Goal: Use online tool/utility

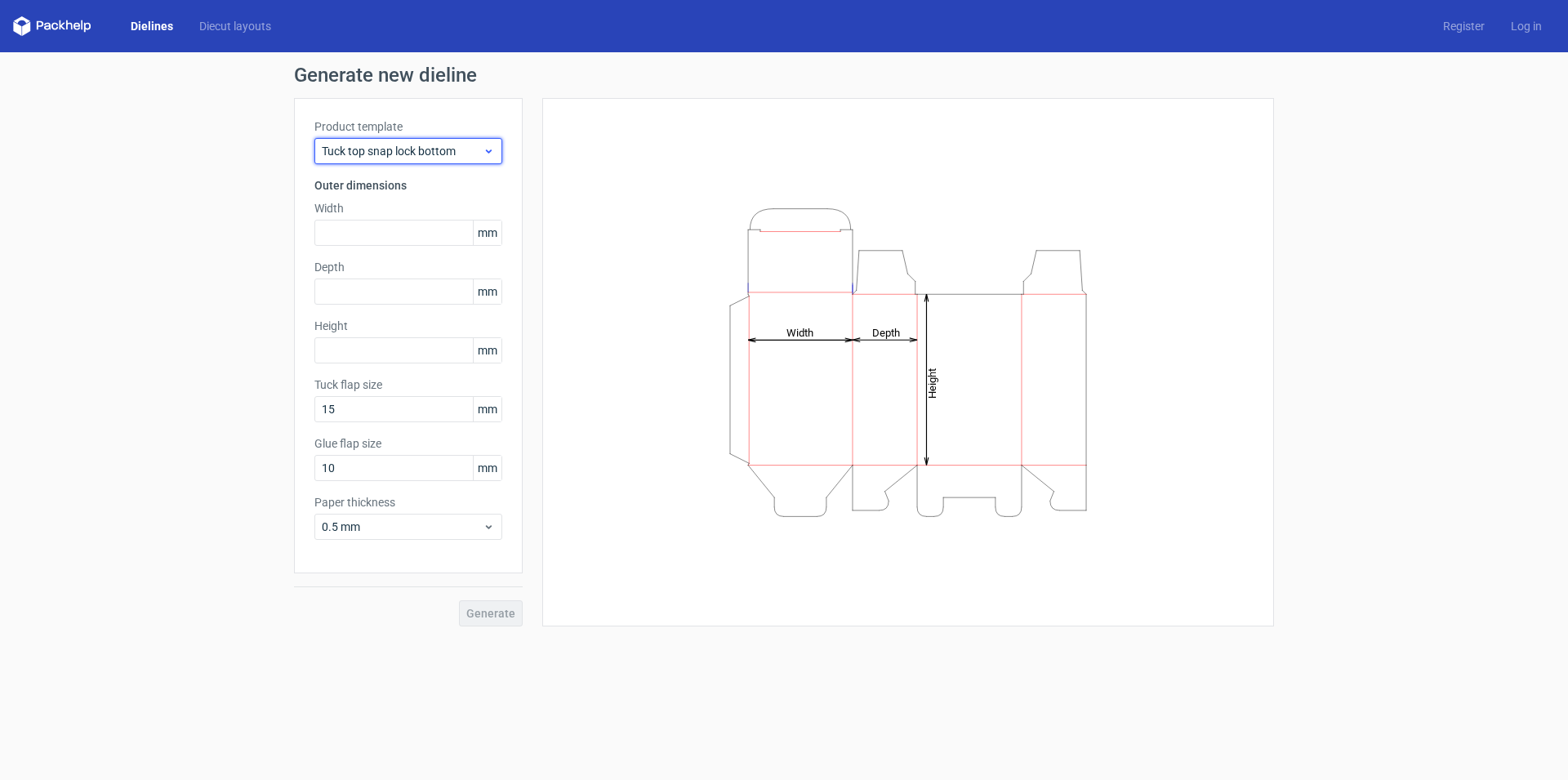
click at [487, 150] on icon at bounding box center [488, 151] width 12 height 13
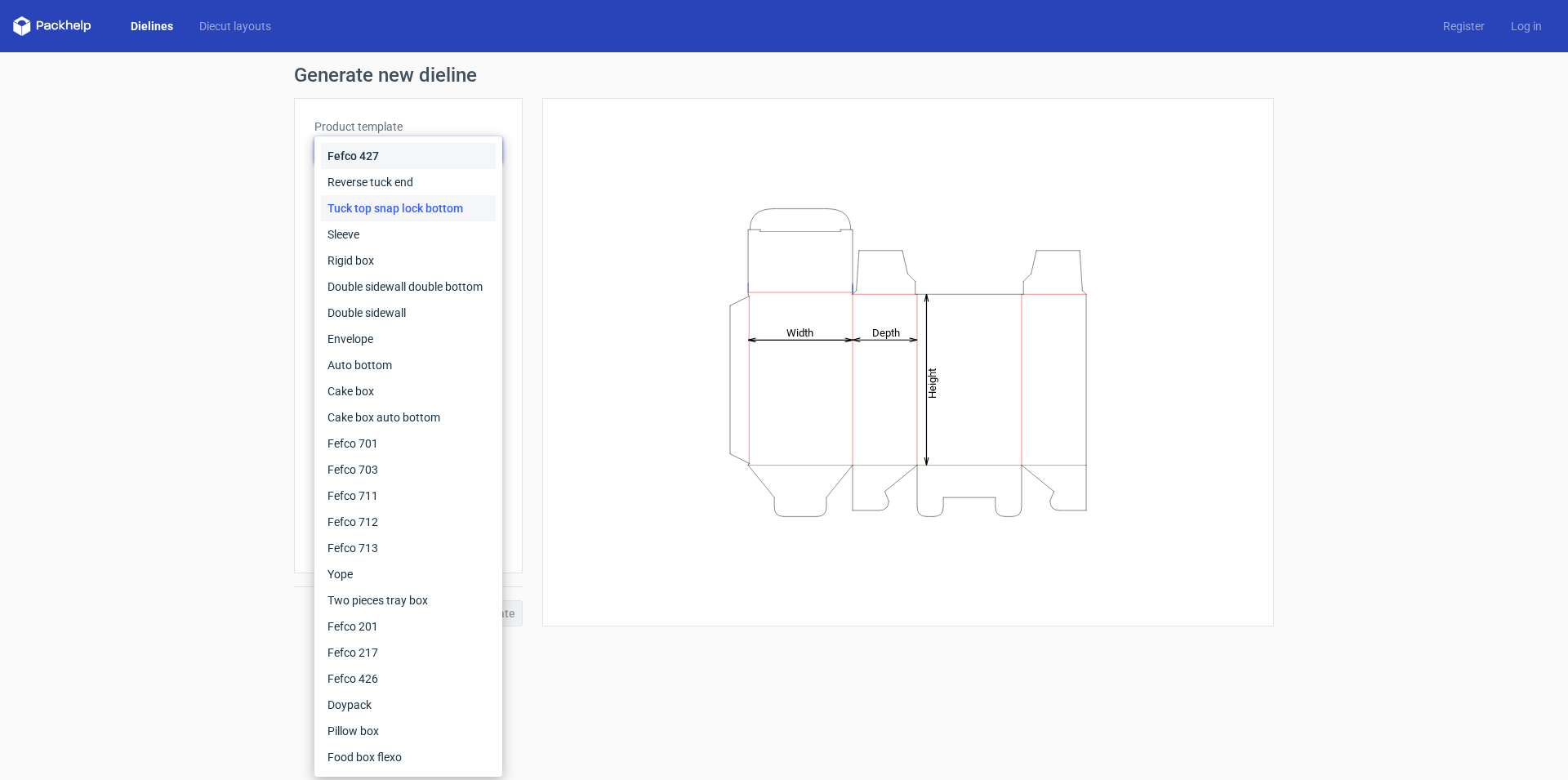
click at [487, 150] on div "Fefco 427" at bounding box center [408, 156] width 175 height 27
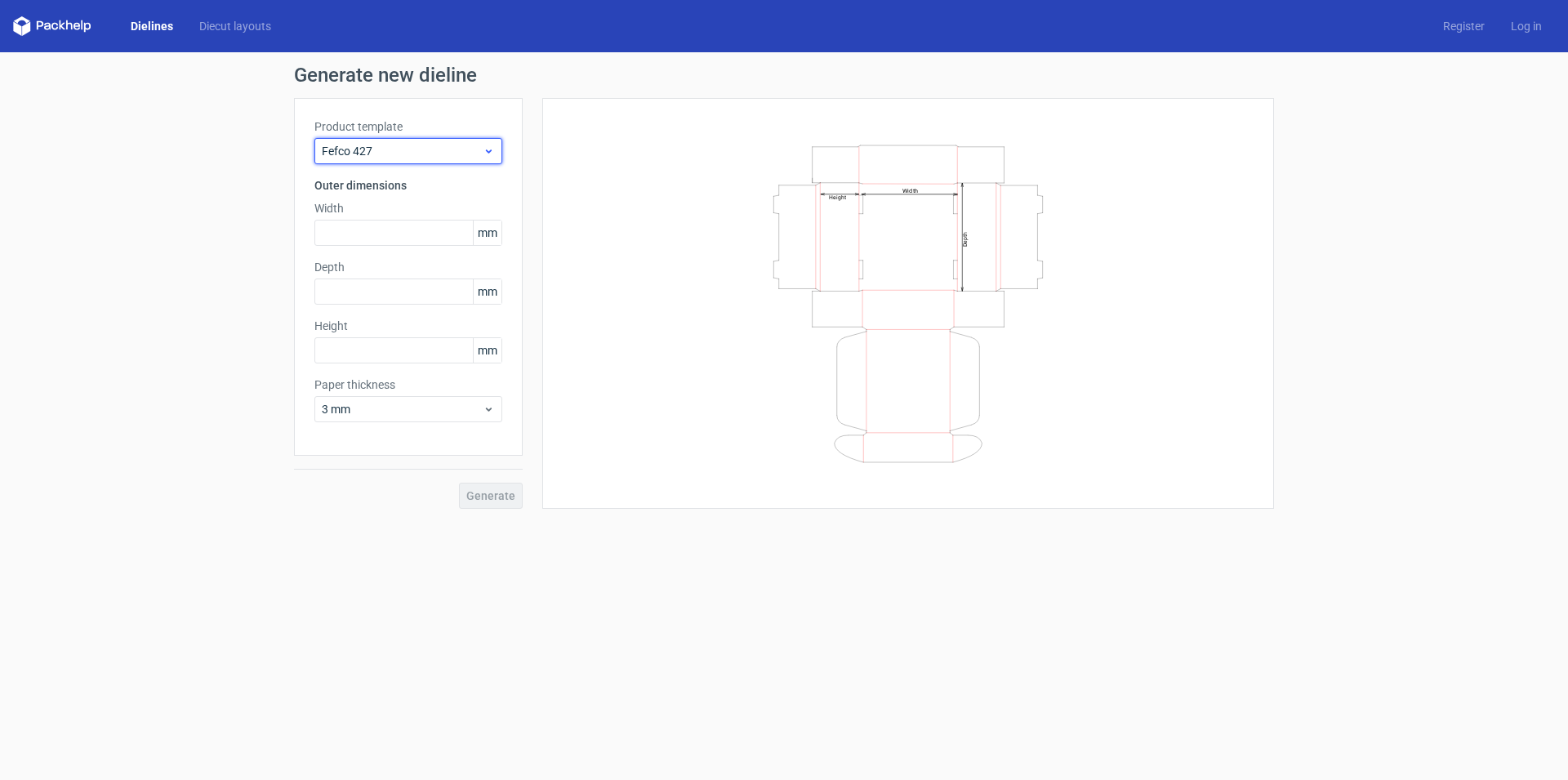
click at [486, 152] on icon at bounding box center [488, 151] width 12 height 13
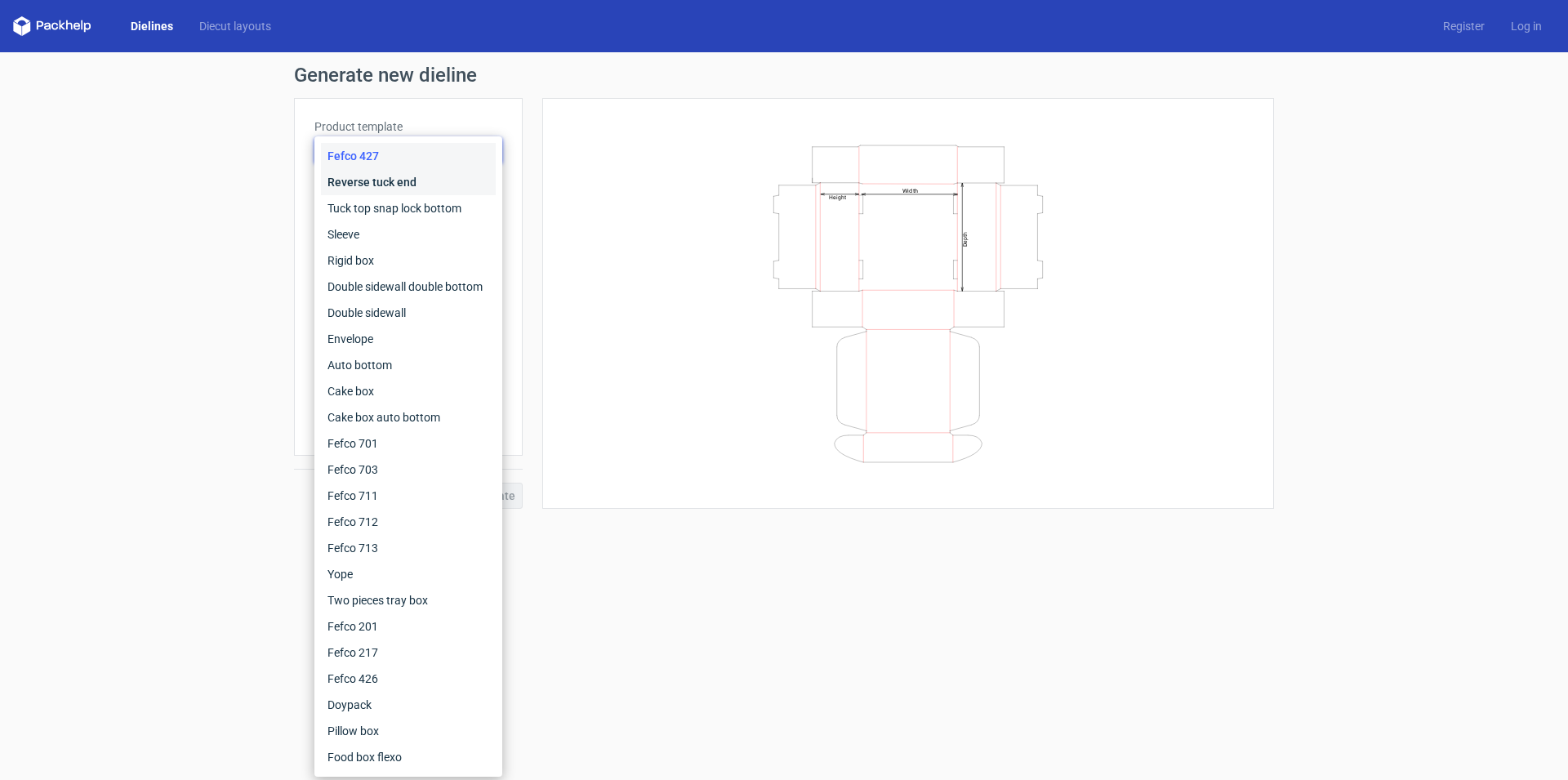
click at [410, 183] on div "Reverse tuck end" at bounding box center [408, 182] width 175 height 27
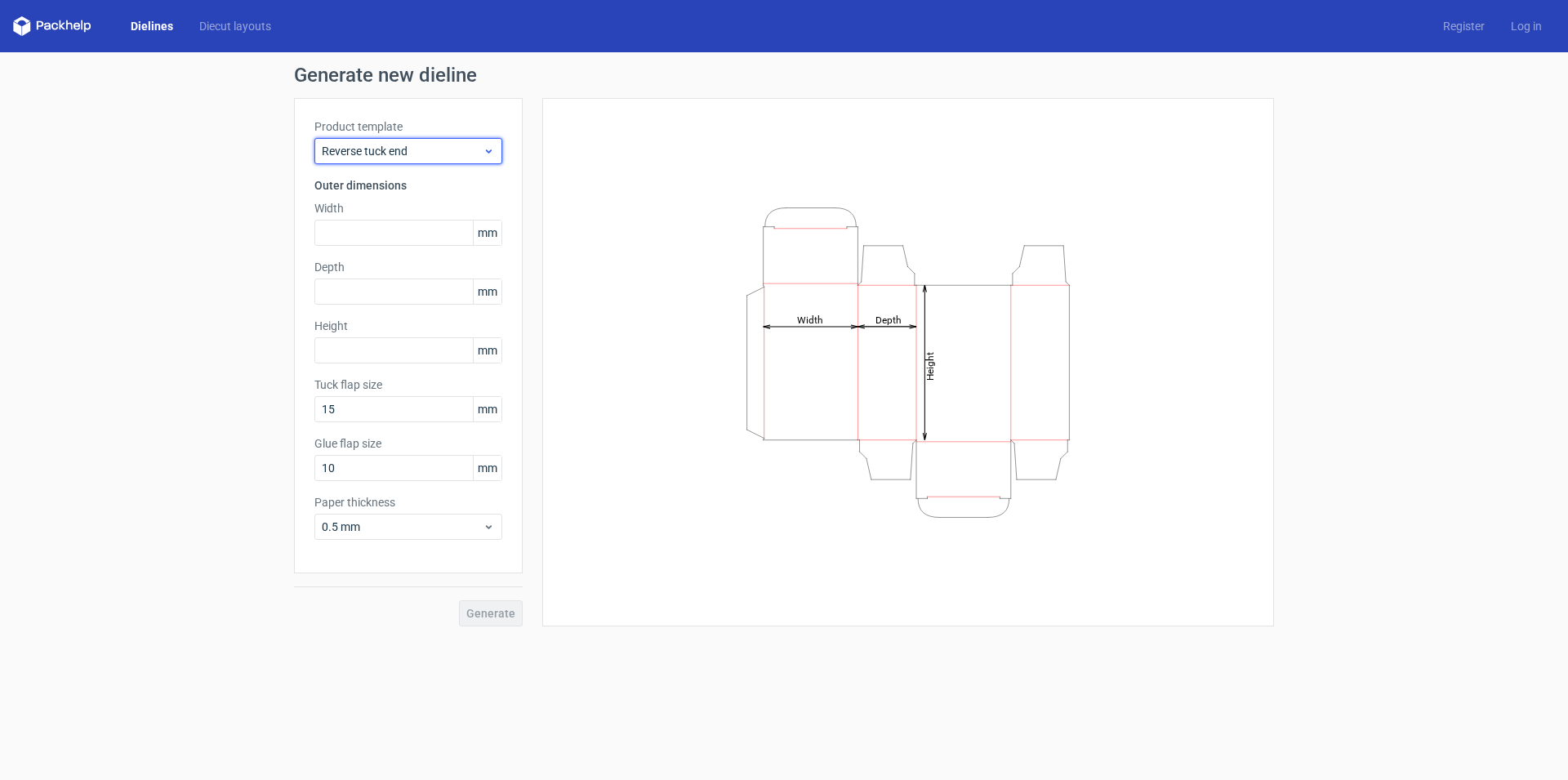
click at [483, 146] on icon at bounding box center [488, 151] width 12 height 13
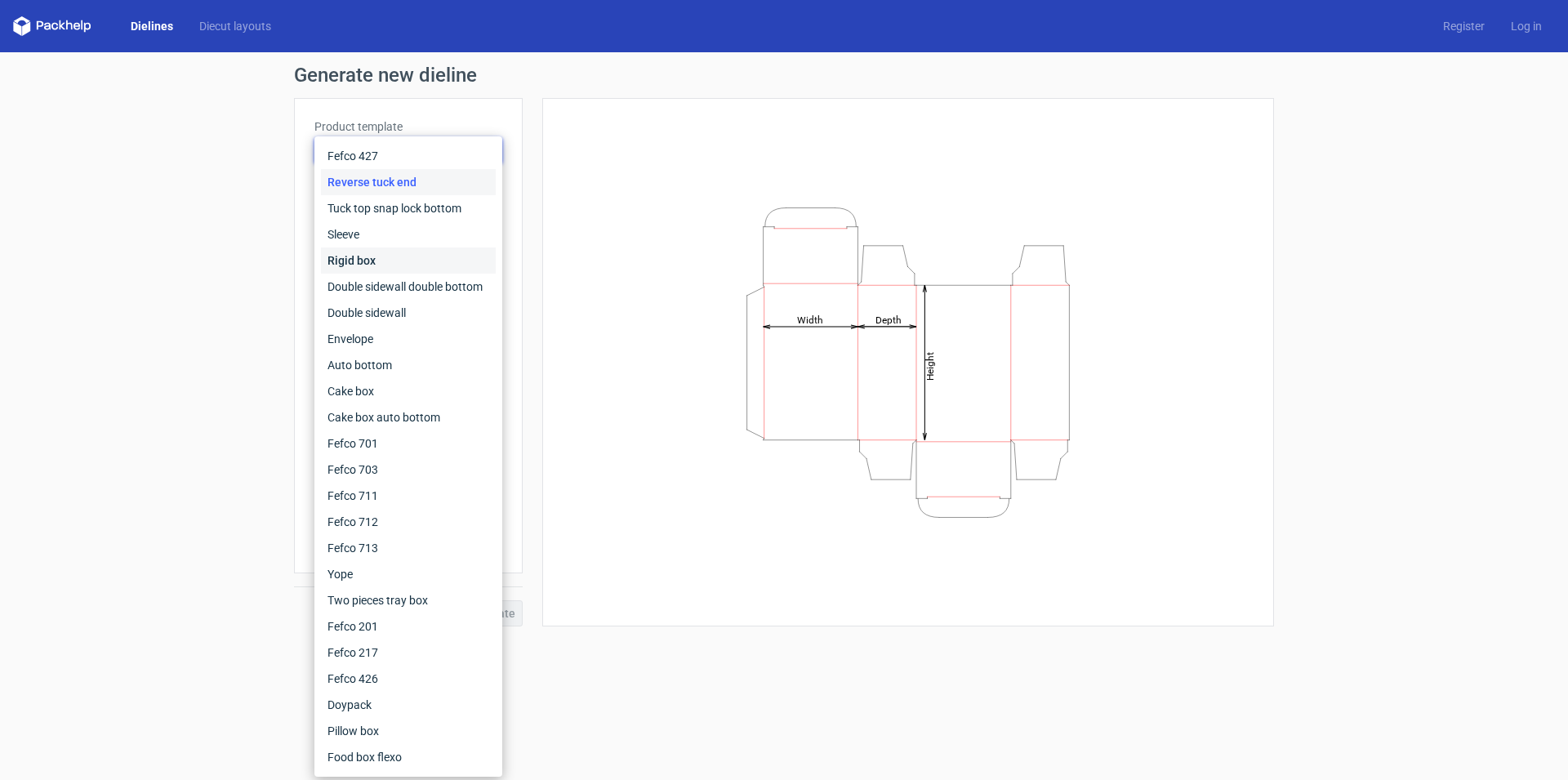
click at [382, 259] on div "Rigid box" at bounding box center [408, 261] width 175 height 27
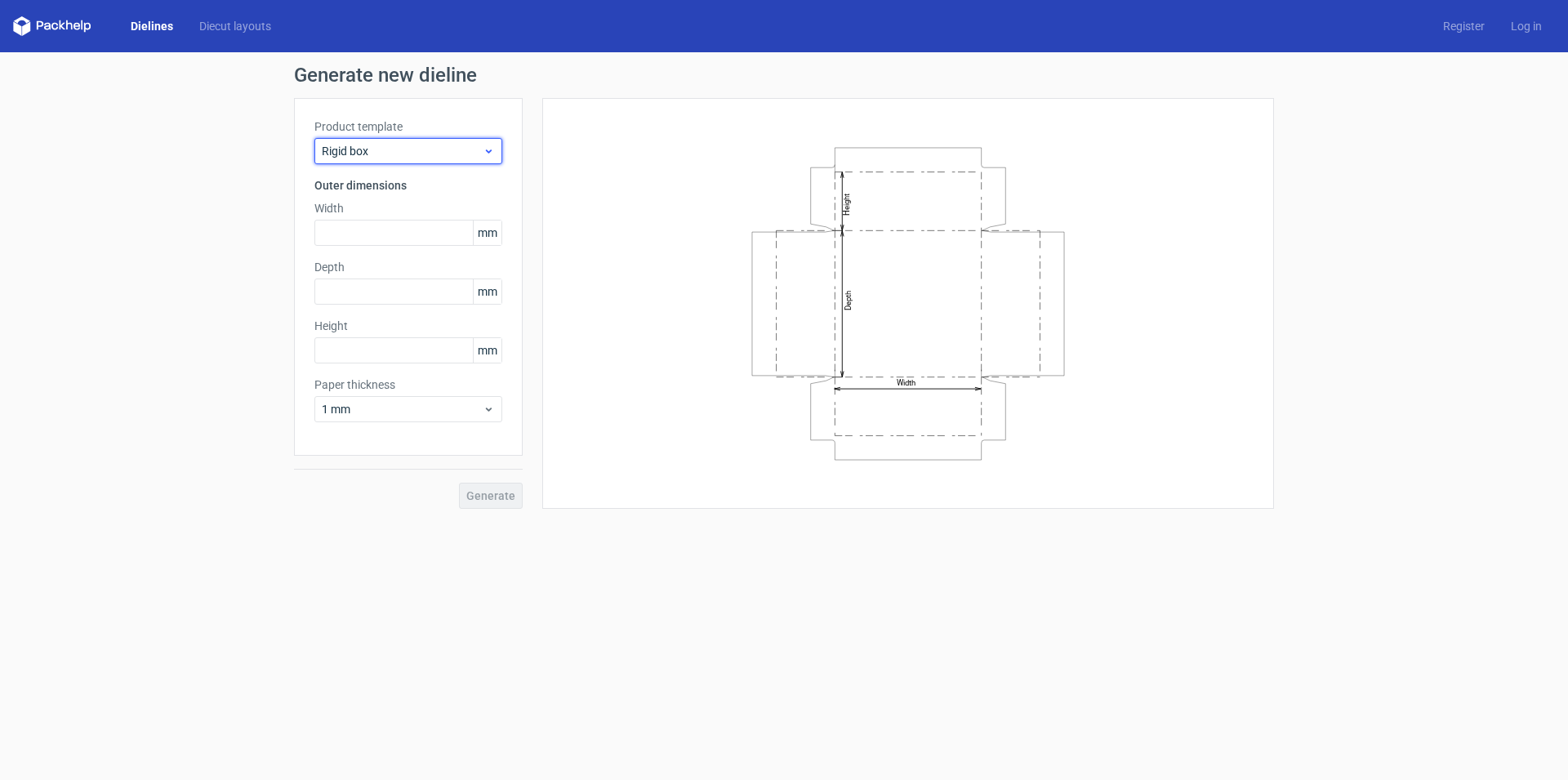
click at [492, 151] on icon at bounding box center [488, 151] width 12 height 13
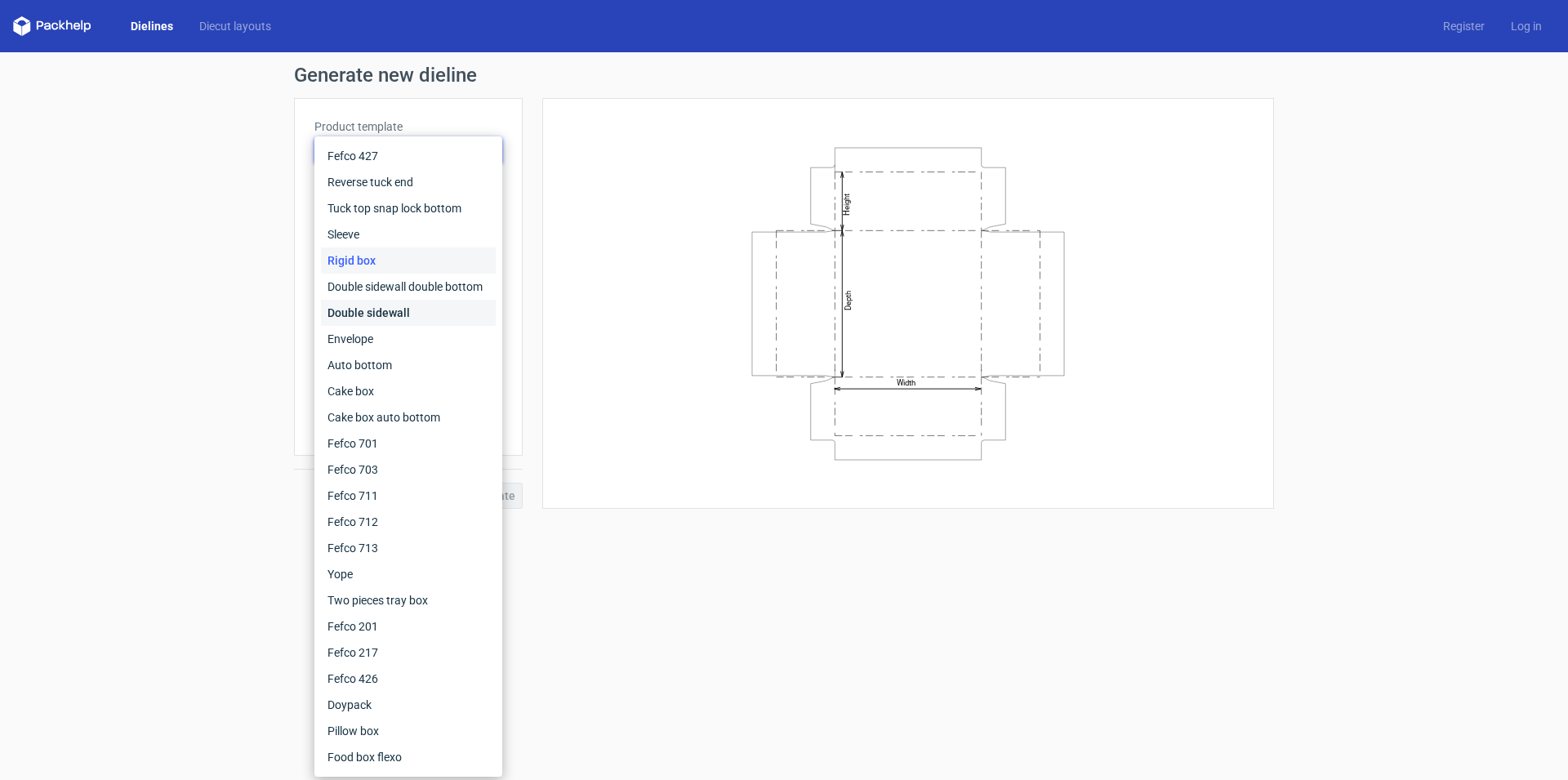
click at [391, 311] on div "Double sidewall" at bounding box center [408, 314] width 175 height 27
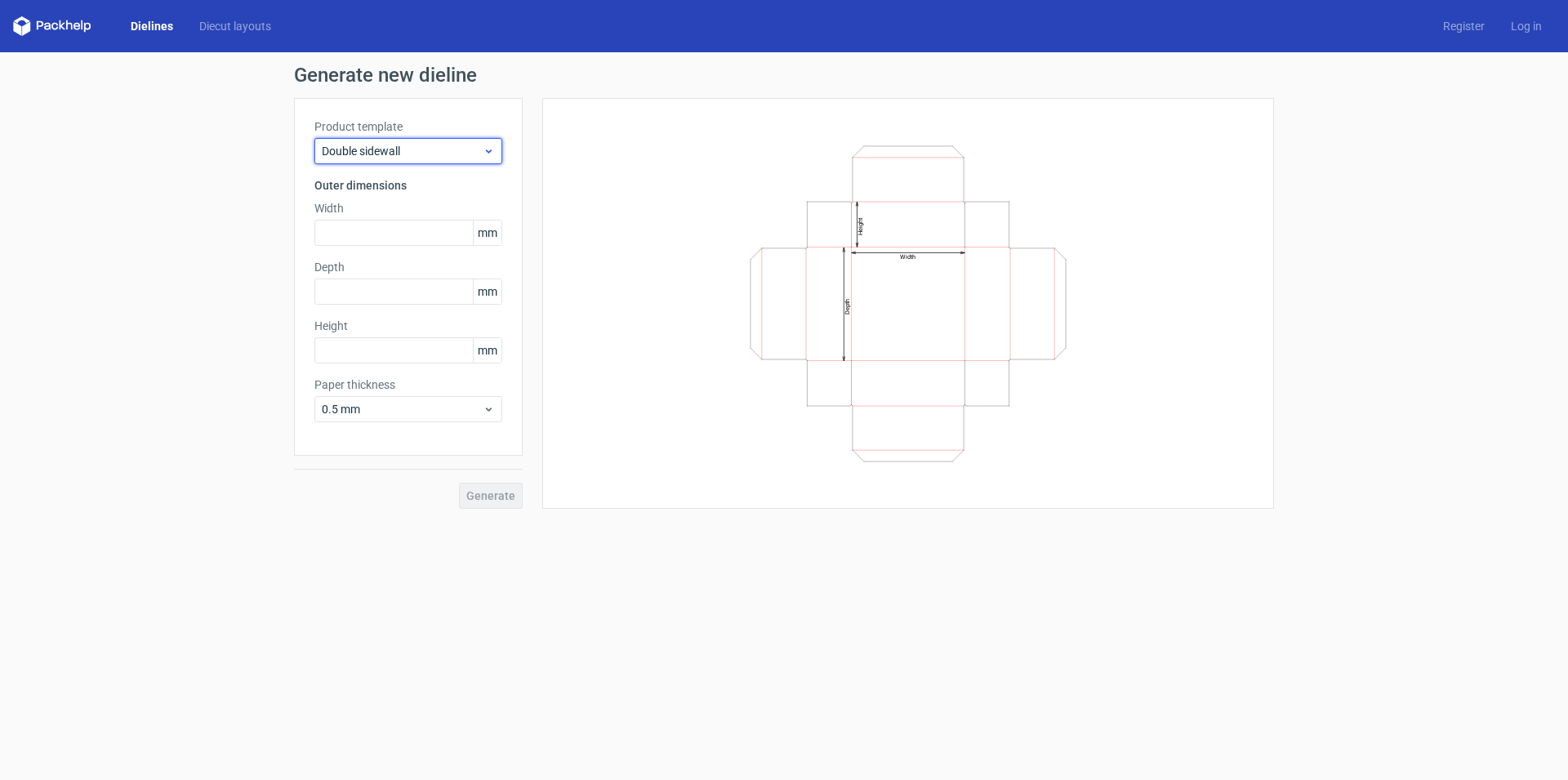
click at [488, 150] on icon at bounding box center [488, 151] width 12 height 13
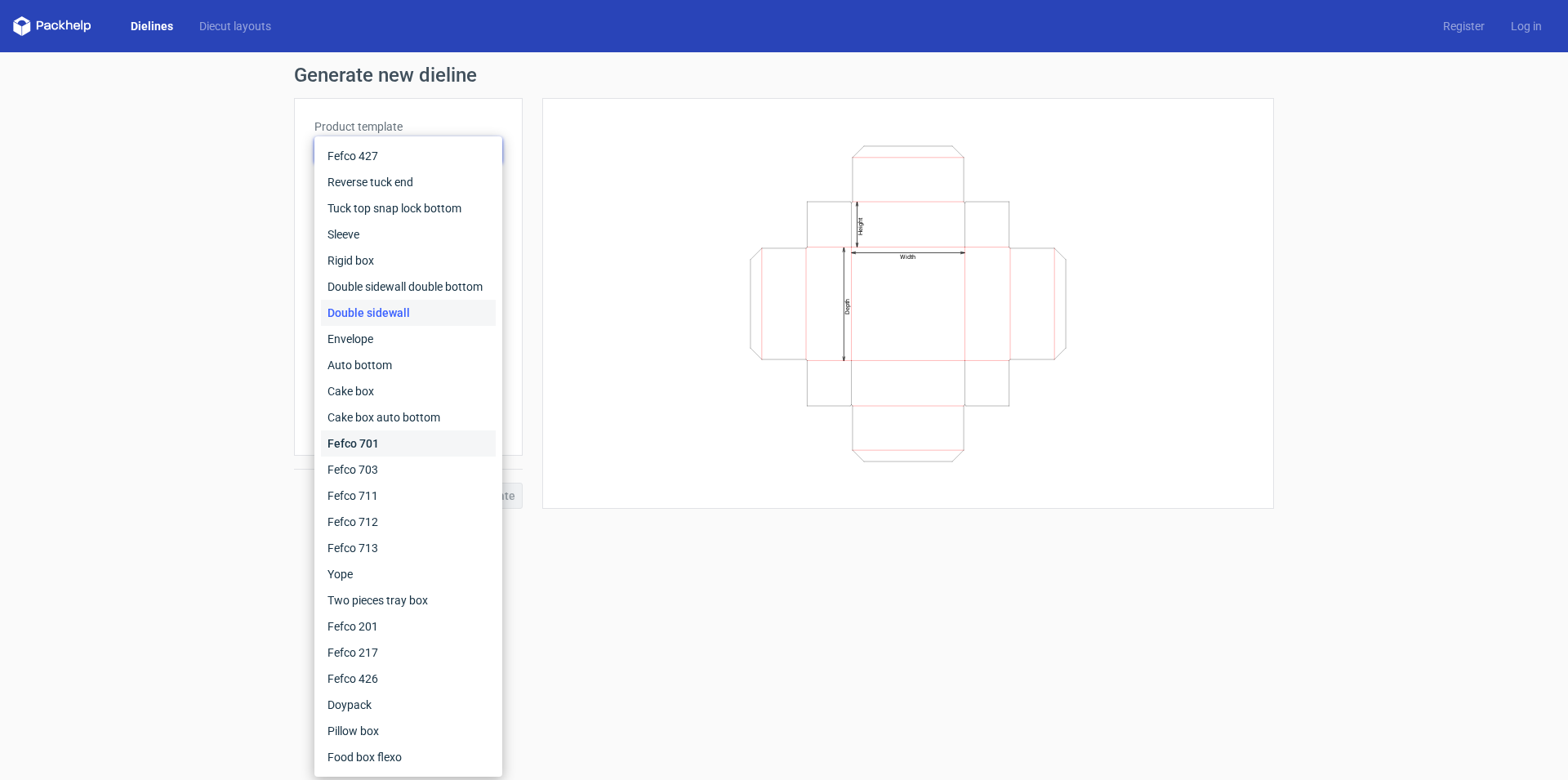
click at [402, 436] on div "Fefco 701" at bounding box center [408, 444] width 175 height 27
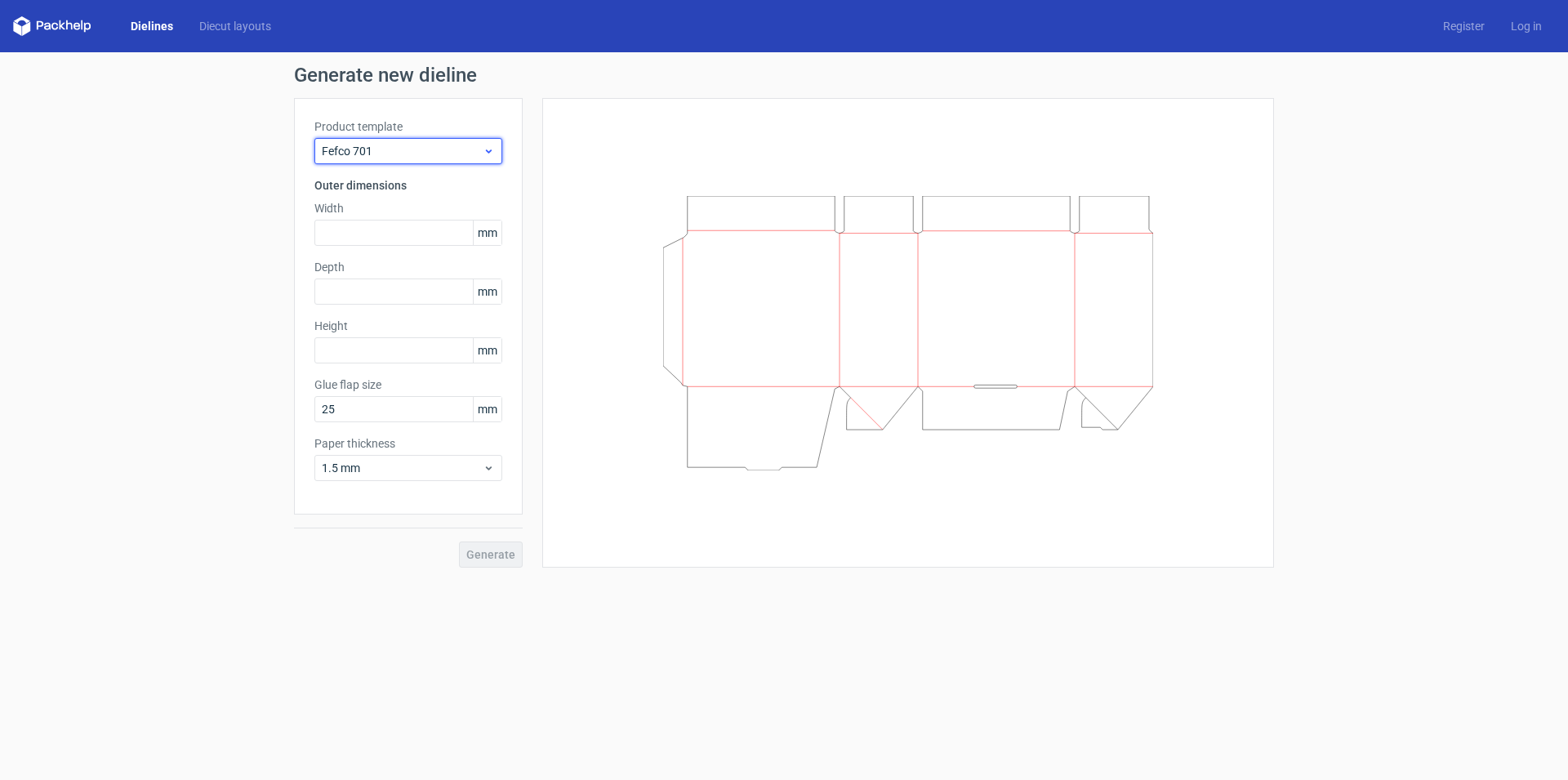
click at [488, 149] on icon at bounding box center [488, 151] width 12 height 13
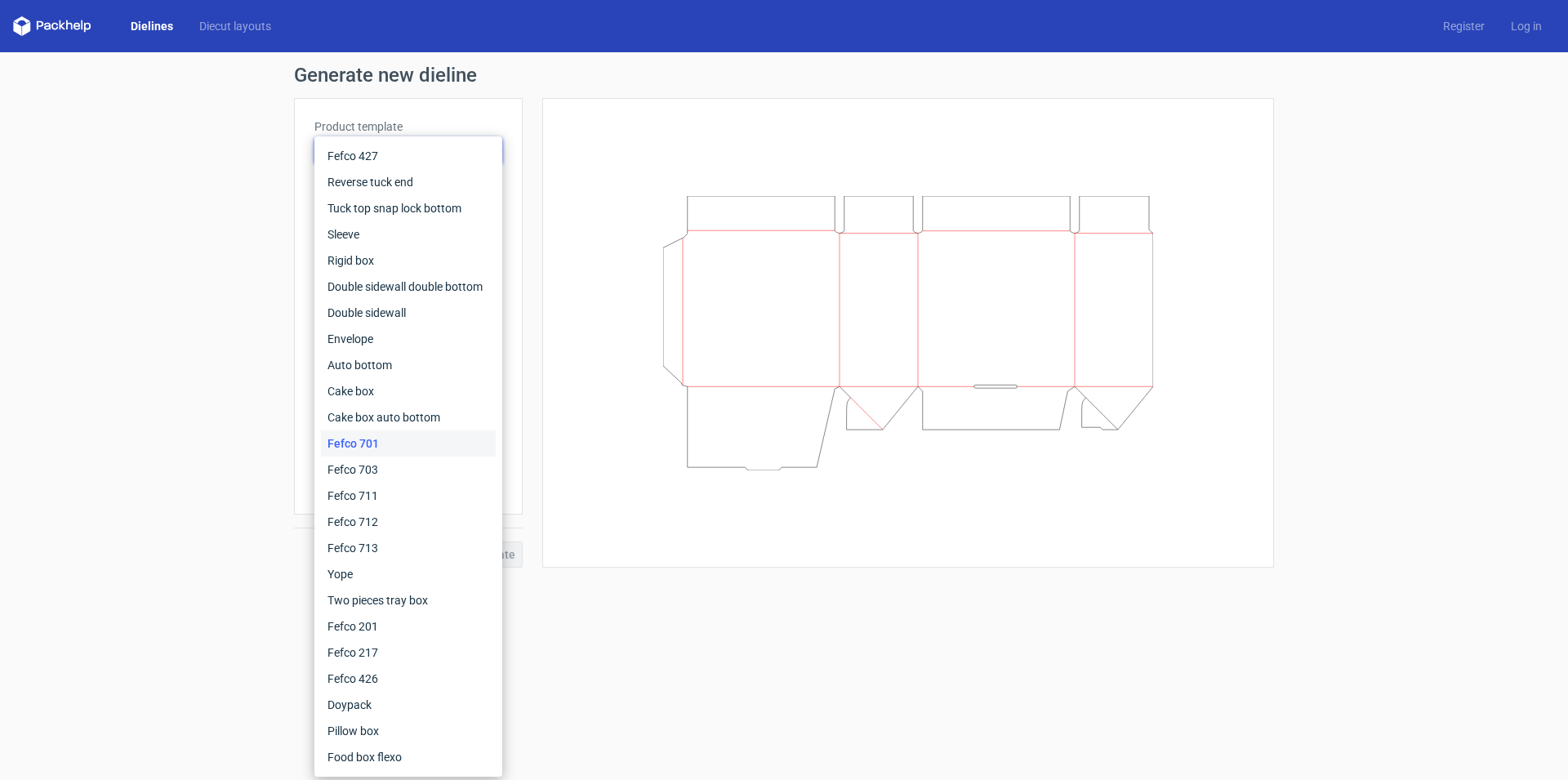
click at [200, 165] on div "Generate new dieline Product template Fefco 701 Outer dimensions Width mm Depth…" at bounding box center [784, 316] width 1568 height 528
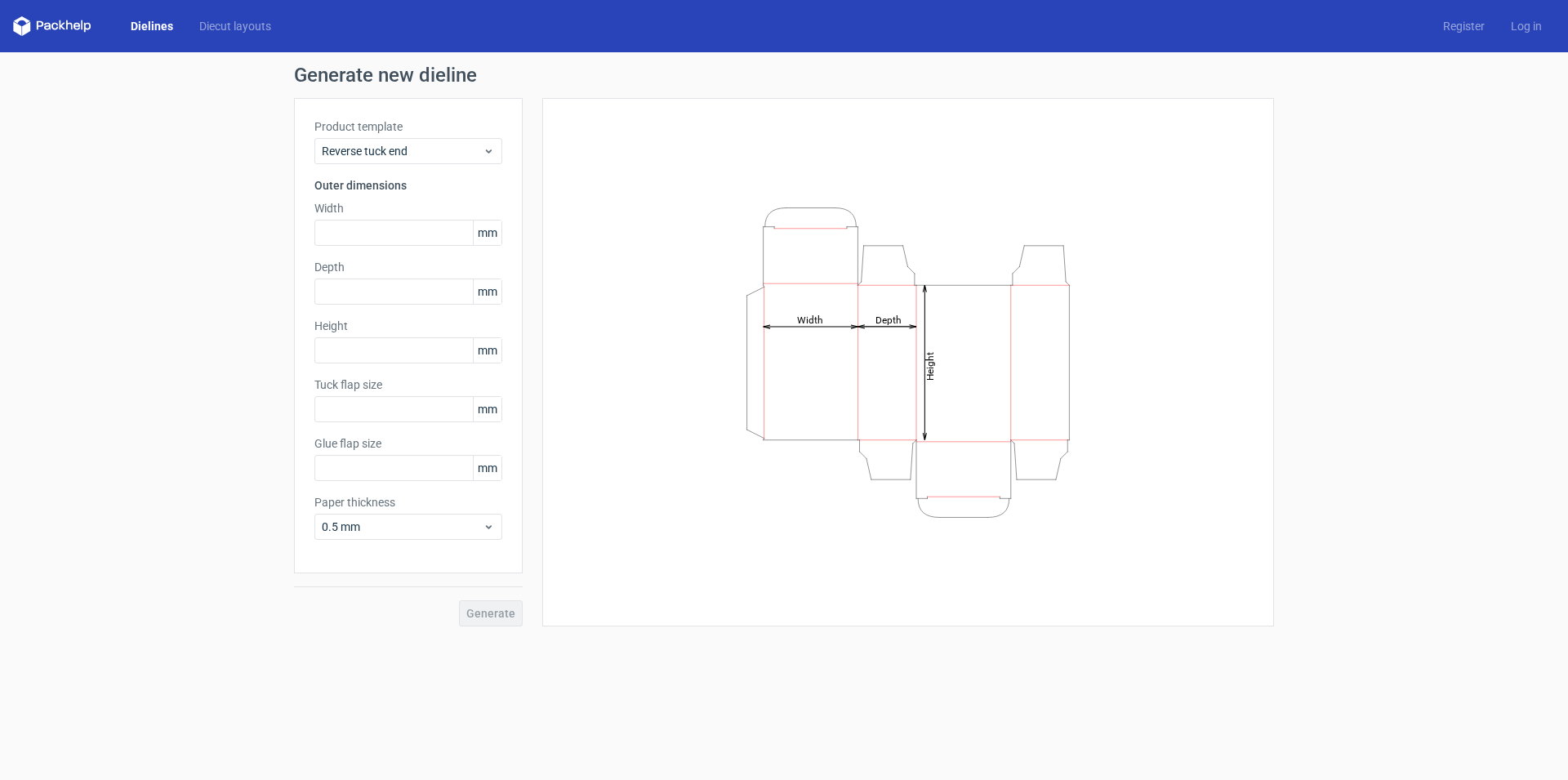
type input "15"
type input "10"
